Goal: Task Accomplishment & Management: Use online tool/utility

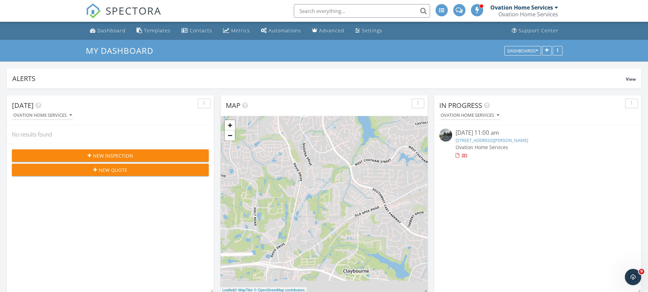
click at [502, 140] on link "2850 Sanderford Rd, Raleigh, NC 27610" at bounding box center [492, 140] width 73 height 6
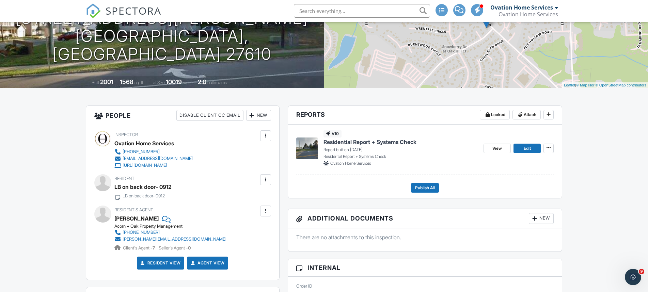
scroll to position [102, 0]
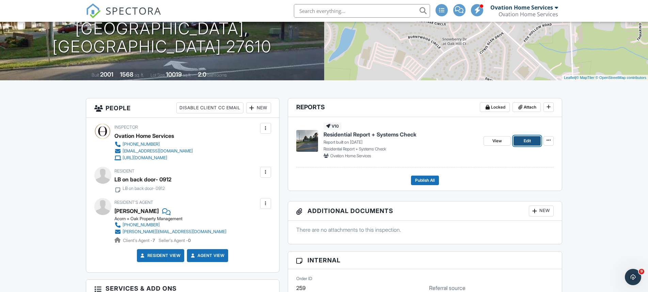
click at [529, 138] on span "Edit" at bounding box center [527, 141] width 7 height 7
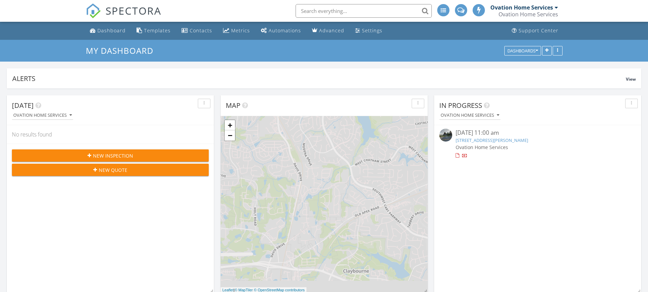
scroll to position [3, 3]
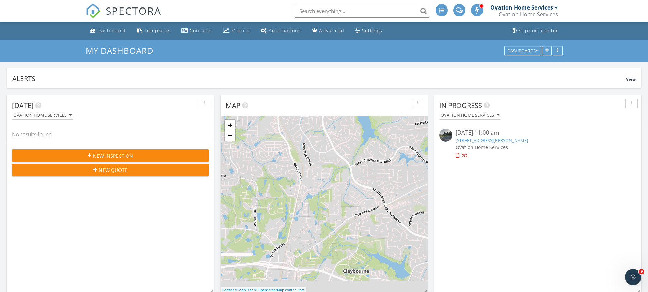
click at [494, 141] on link "[STREET_ADDRESS][PERSON_NAME]" at bounding box center [492, 140] width 73 height 6
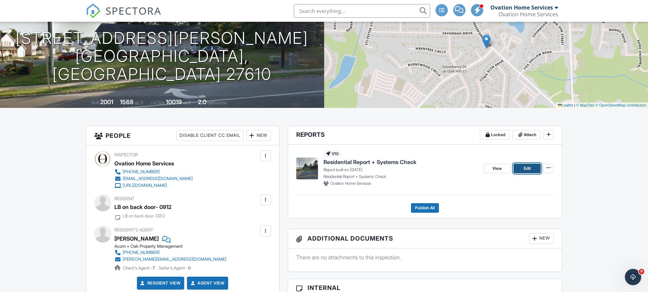
click at [532, 166] on link "Edit" at bounding box center [527, 169] width 27 height 10
